Goal: Find contact information: Find contact information

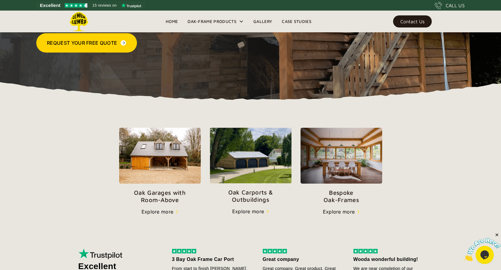
scroll to position [127, 0]
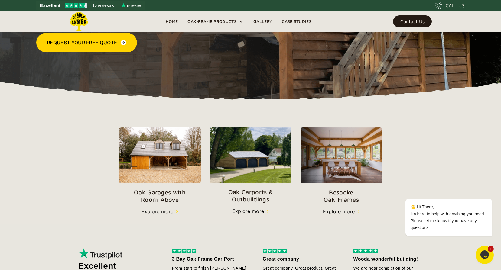
click at [169, 201] on p "Oak Garages with   Room-Above" at bounding box center [160, 196] width 82 height 15
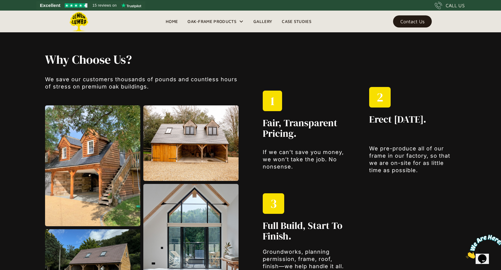
scroll to position [699, 0]
click at [123, 152] on img at bounding box center [92, 165] width 95 height 121
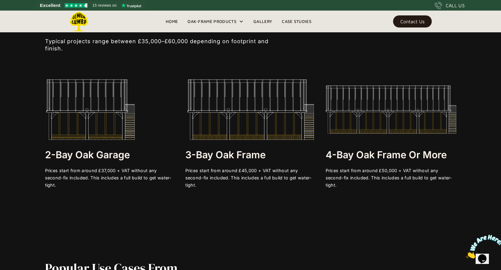
scroll to position [1186, 0]
click at [276, 112] on img at bounding box center [250, 110] width 131 height 60
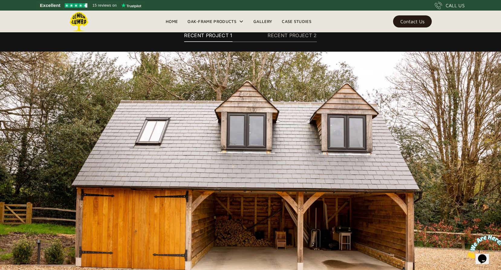
scroll to position [3769, 0]
click at [291, 36] on div "RECENT PROJECT 2" at bounding box center [292, 35] width 49 height 7
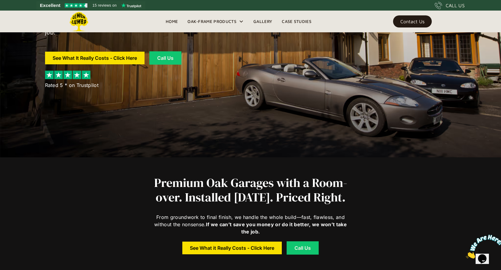
scroll to position [0, 0]
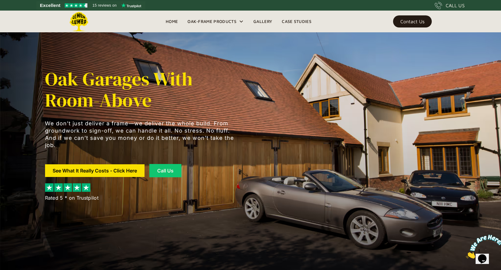
click at [407, 21] on div "Contact Us" at bounding box center [412, 21] width 24 height 4
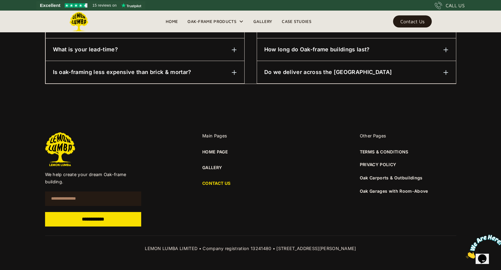
scroll to position [395, 0]
drag, startPoint x: 363, startPoint y: 249, endPoint x: 272, endPoint y: 250, distance: 90.4
click at [272, 250] on div "LEMON LUMBA LIMITED • Company registration 13241480 • [STREET_ADDRESS][PERSON_N…" at bounding box center [250, 248] width 411 height 7
copy div "[STREET_ADDRESS][PERSON_NAME]"
